Goal: Communication & Community: Answer question/provide support

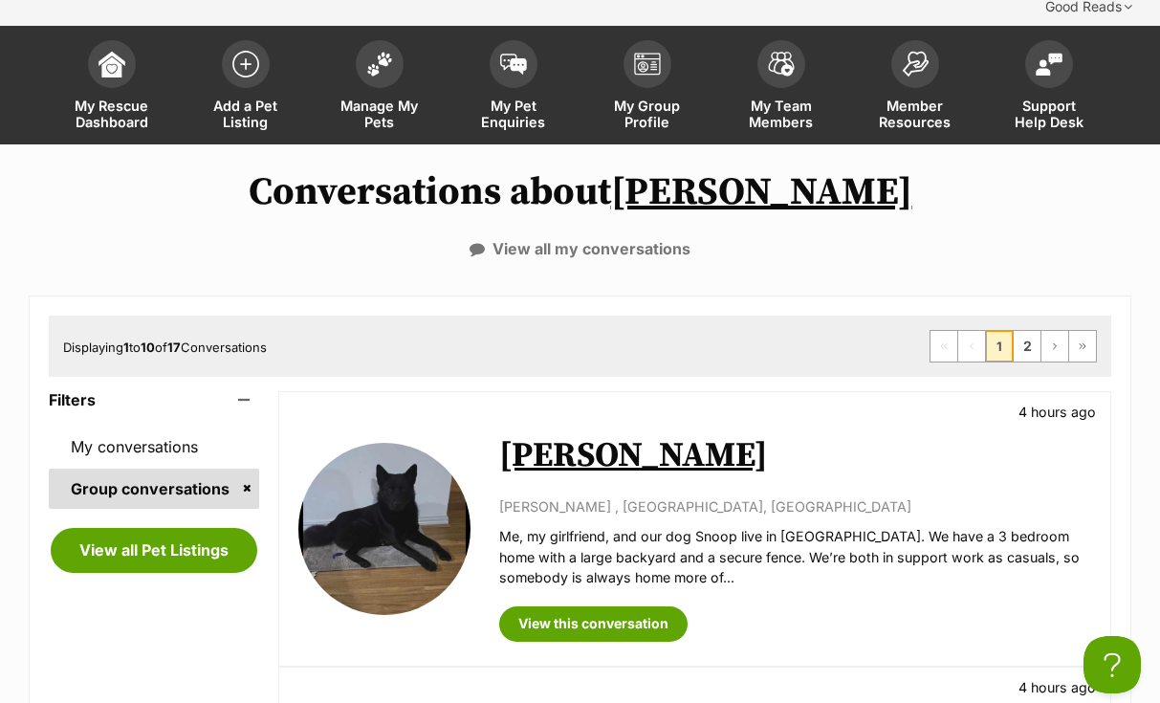
scroll to position [142, 0]
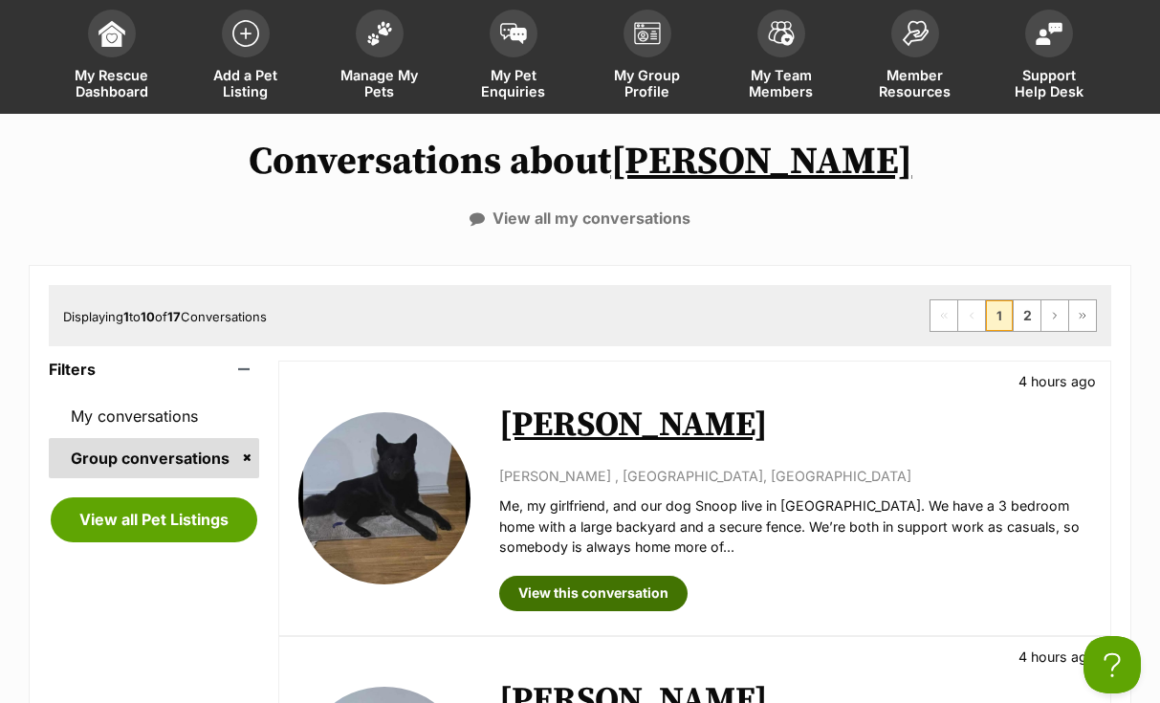
click at [595, 576] on link "View this conversation" at bounding box center [593, 593] width 188 height 34
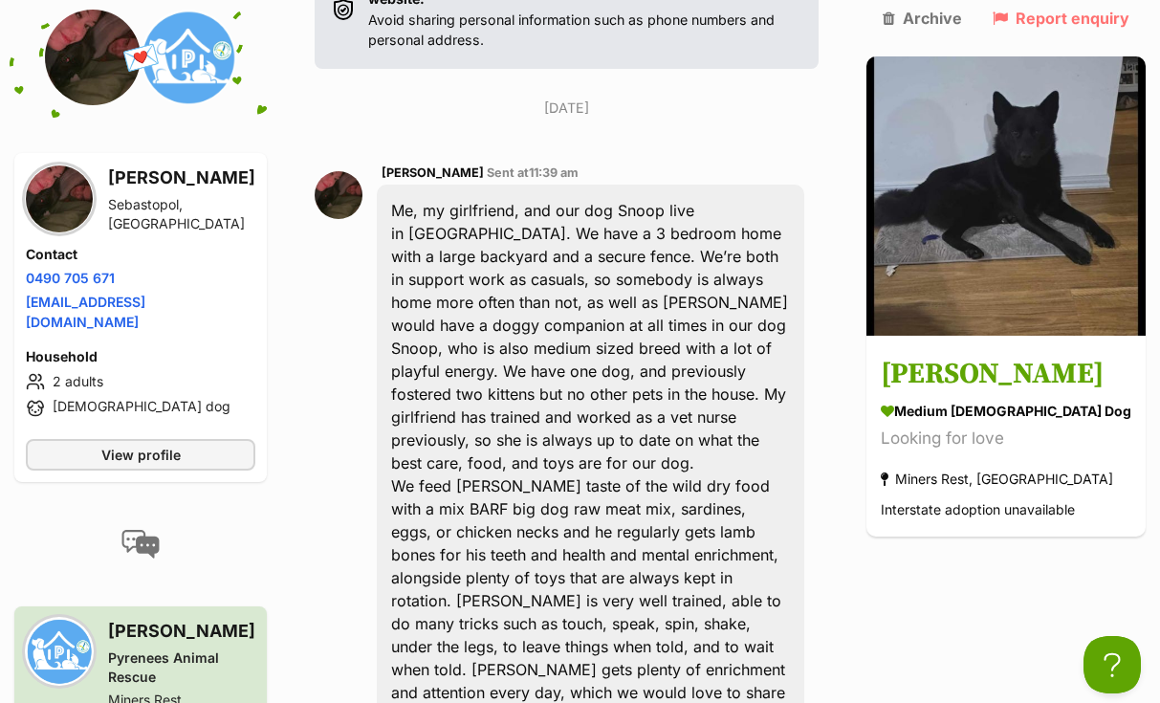
scroll to position [590, 0]
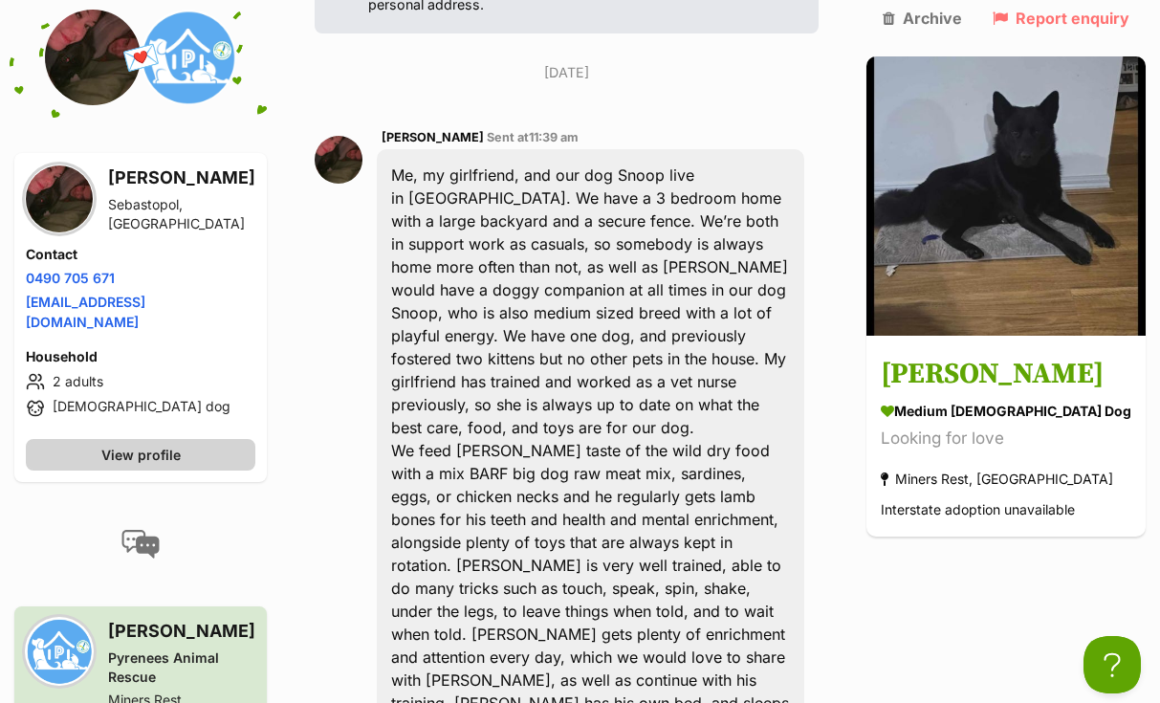
click at [189, 439] on link "View profile" at bounding box center [141, 455] width 230 height 32
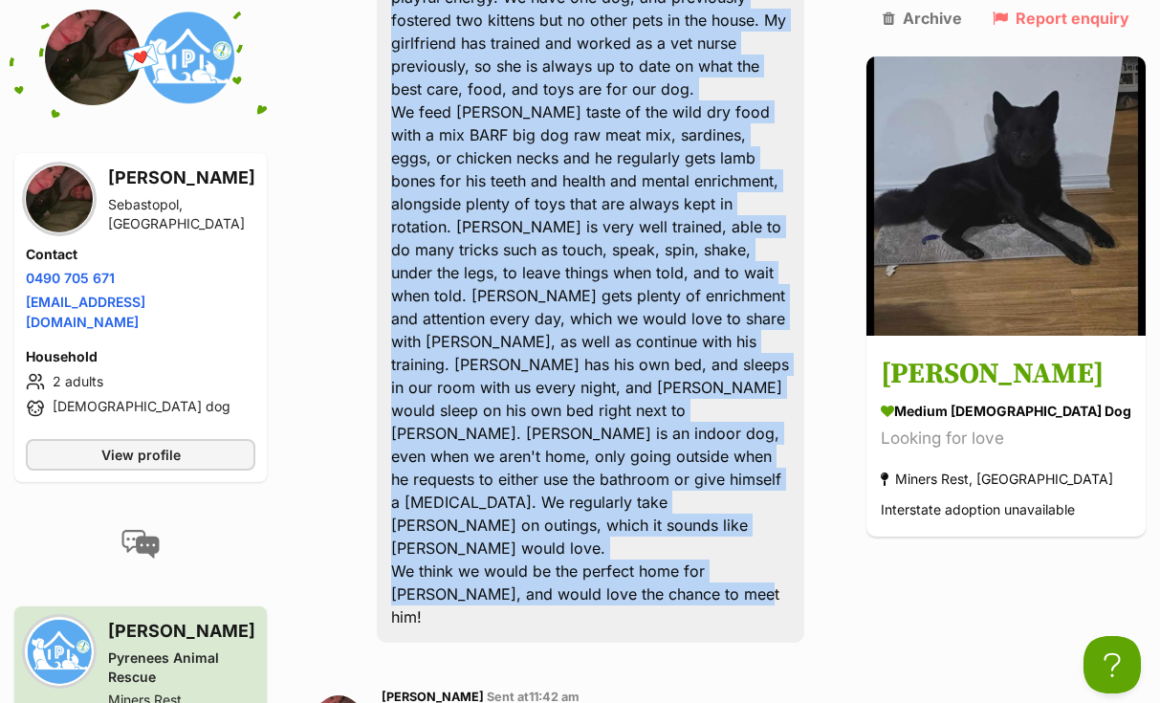
scroll to position [935, 0]
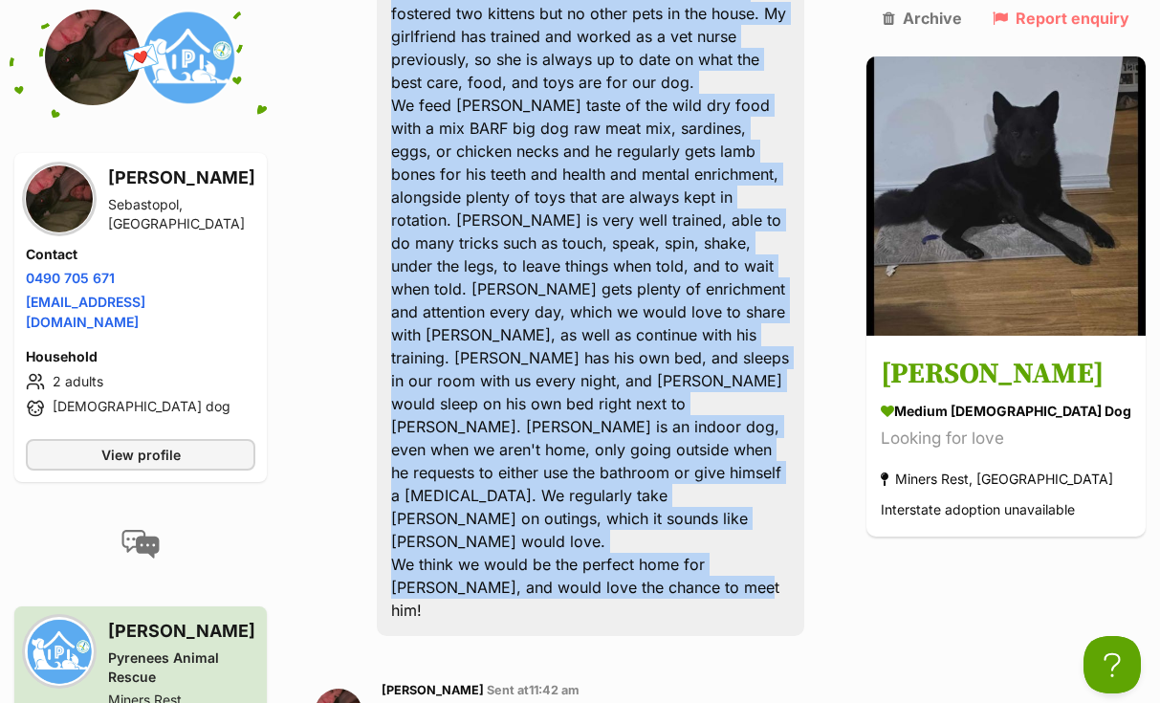
drag, startPoint x: 407, startPoint y: 161, endPoint x: 685, endPoint y: 358, distance: 340.2
click at [685, 358] on div "Me, my girlfriend, and our dog Snoop live in Sebastopol. We have a 3 bedroom ho…" at bounding box center [590, 220] width 427 height 832
copy div "Me, my girlfriend, and our dog Snoop live in Sebastopol. We have a 3 bedroom ho…"
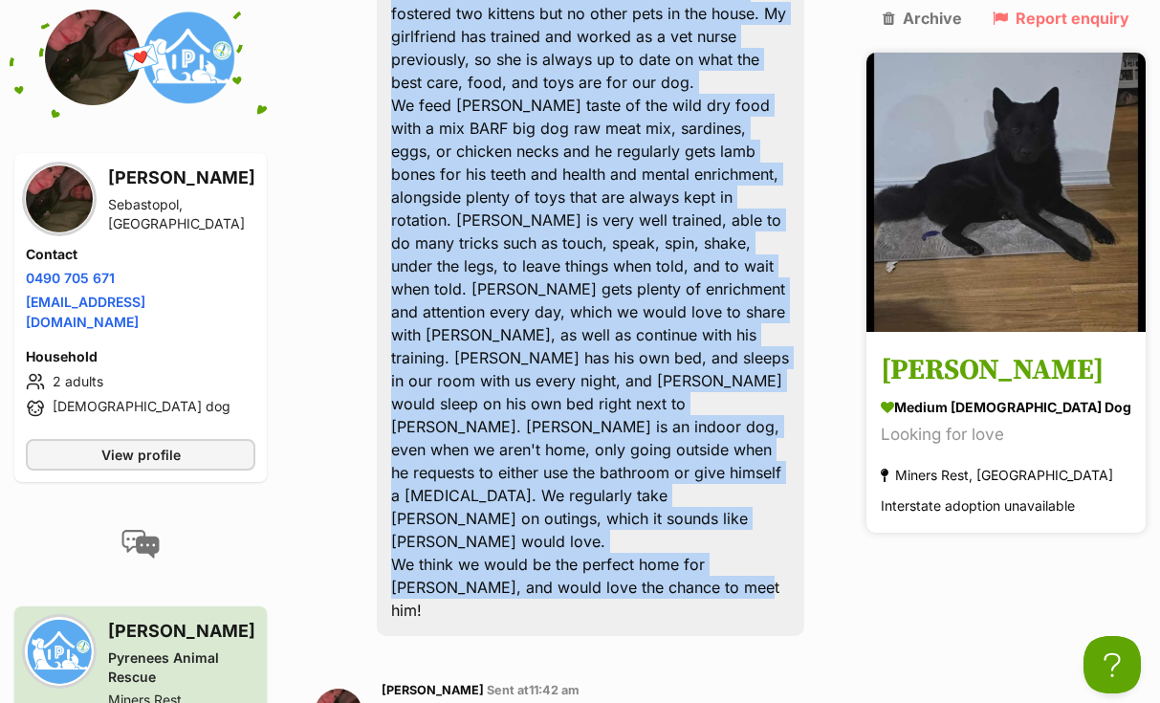
copy div "Me, my girlfriend, and our dog Snoop live in Sebastopol. We have a 3 bedroom ho…"
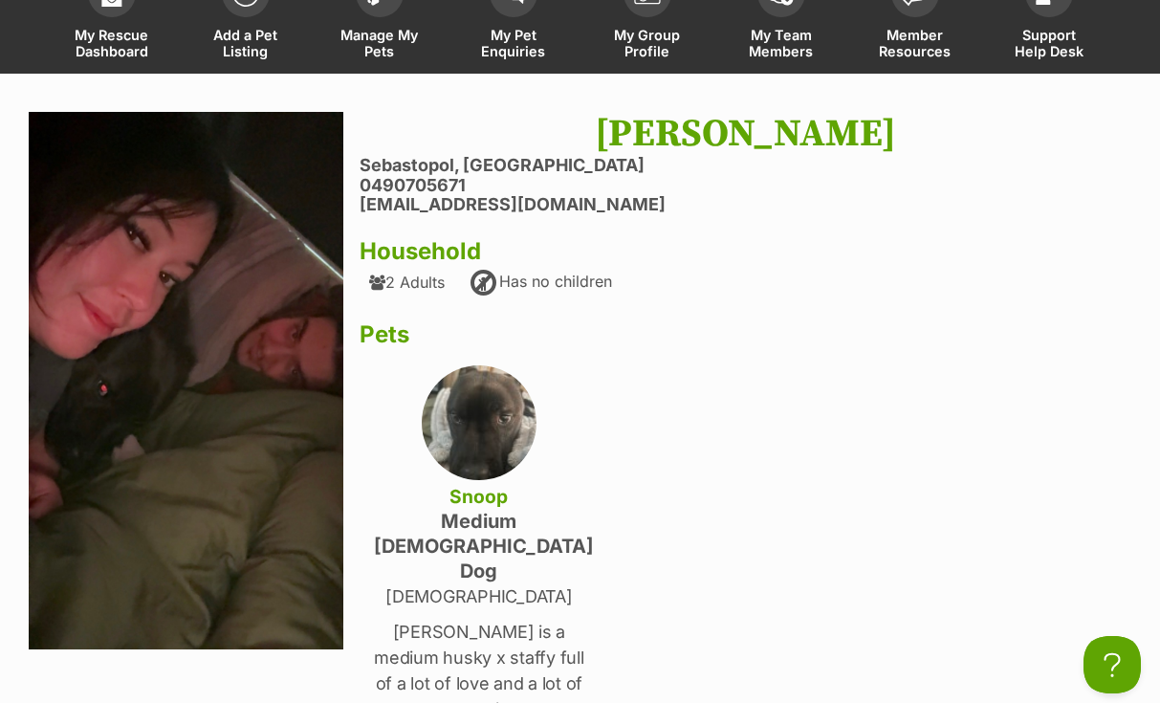
scroll to position [186, 0]
